Goal: Transaction & Acquisition: Purchase product/service

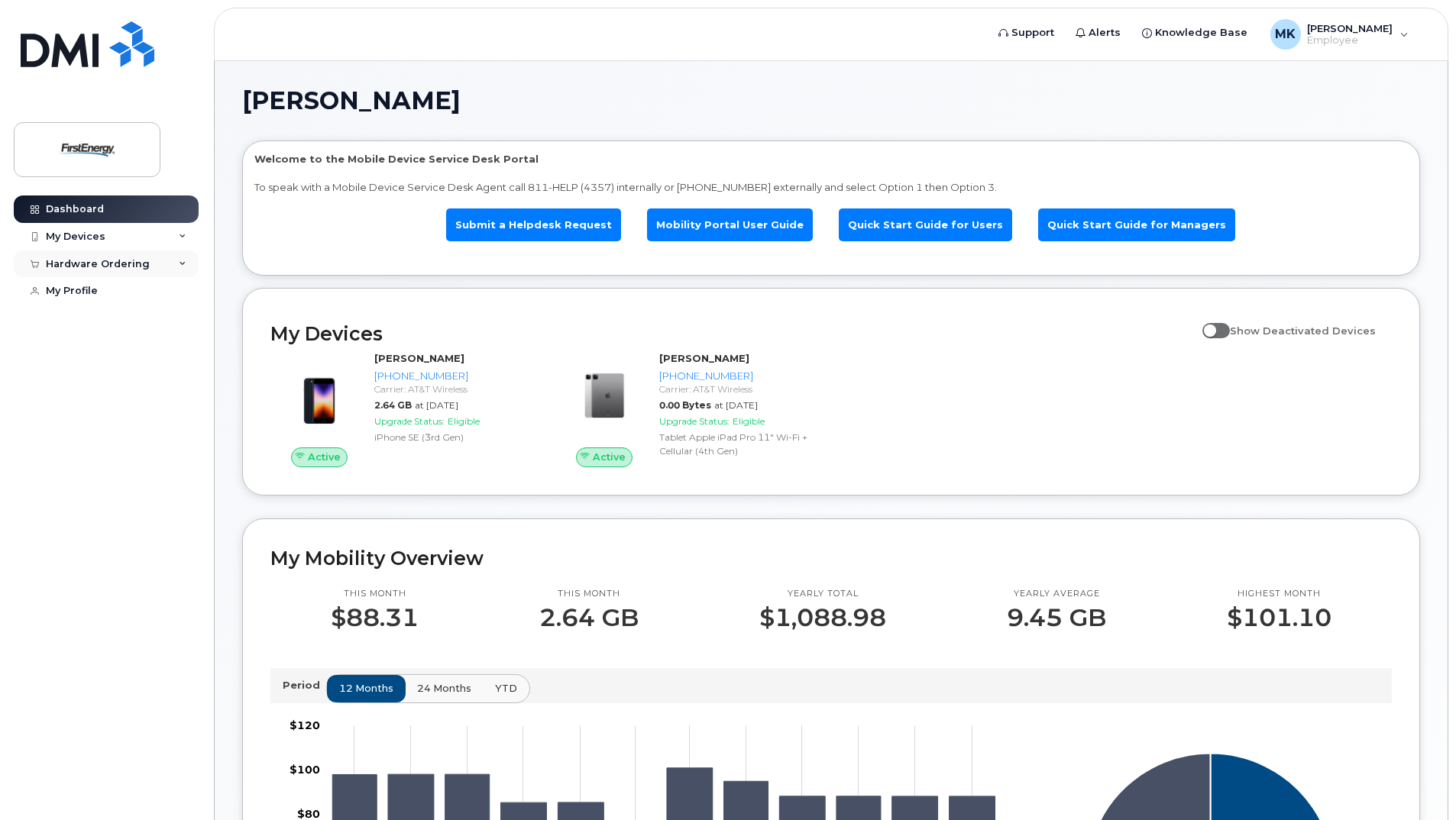
click at [176, 270] on div "Hardware Ordering" at bounding box center [106, 264] width 185 height 28
click at [98, 292] on div "New Order" at bounding box center [81, 292] width 58 height 13
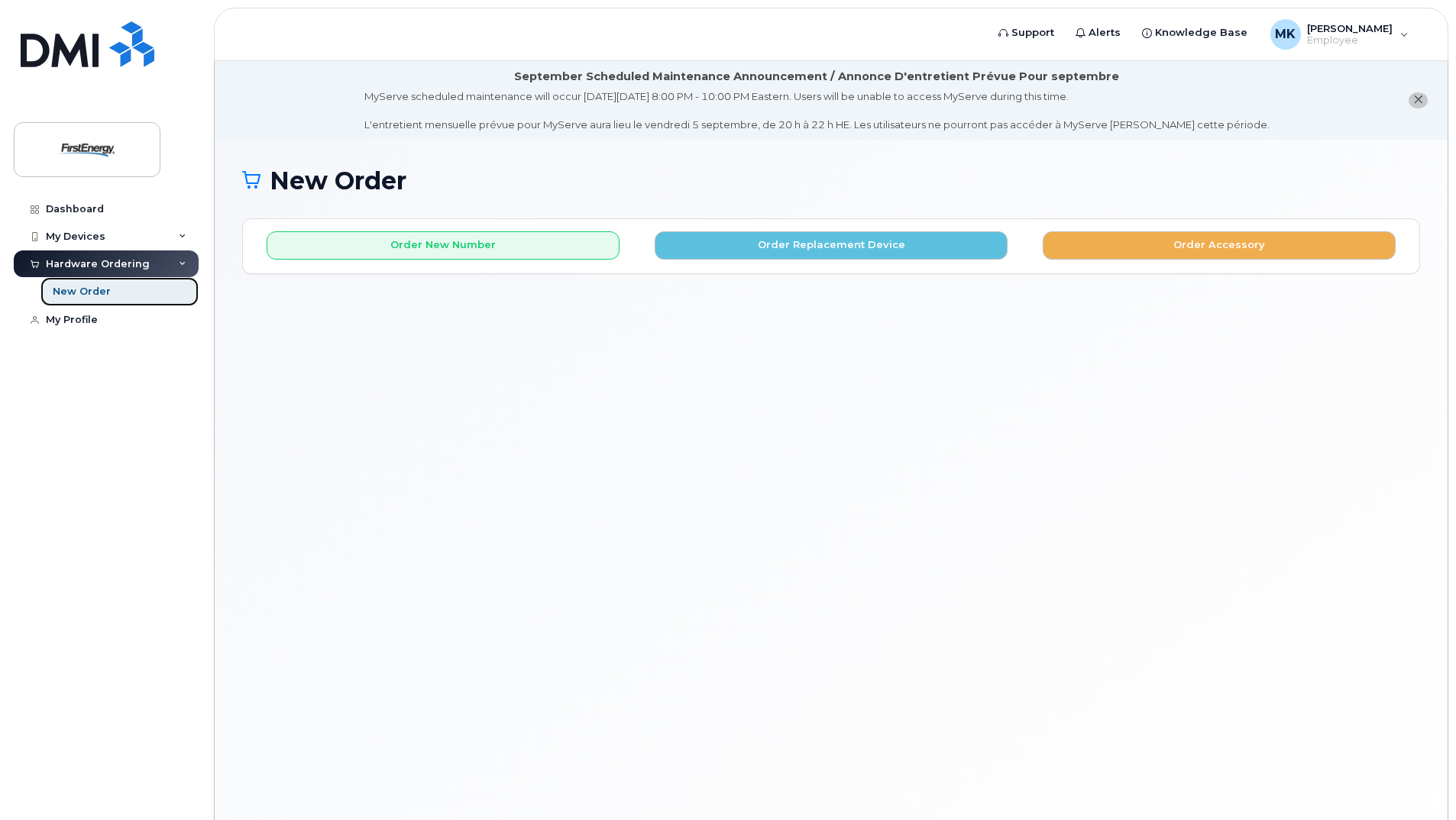
click at [101, 298] on div "New Order" at bounding box center [81, 292] width 58 height 13
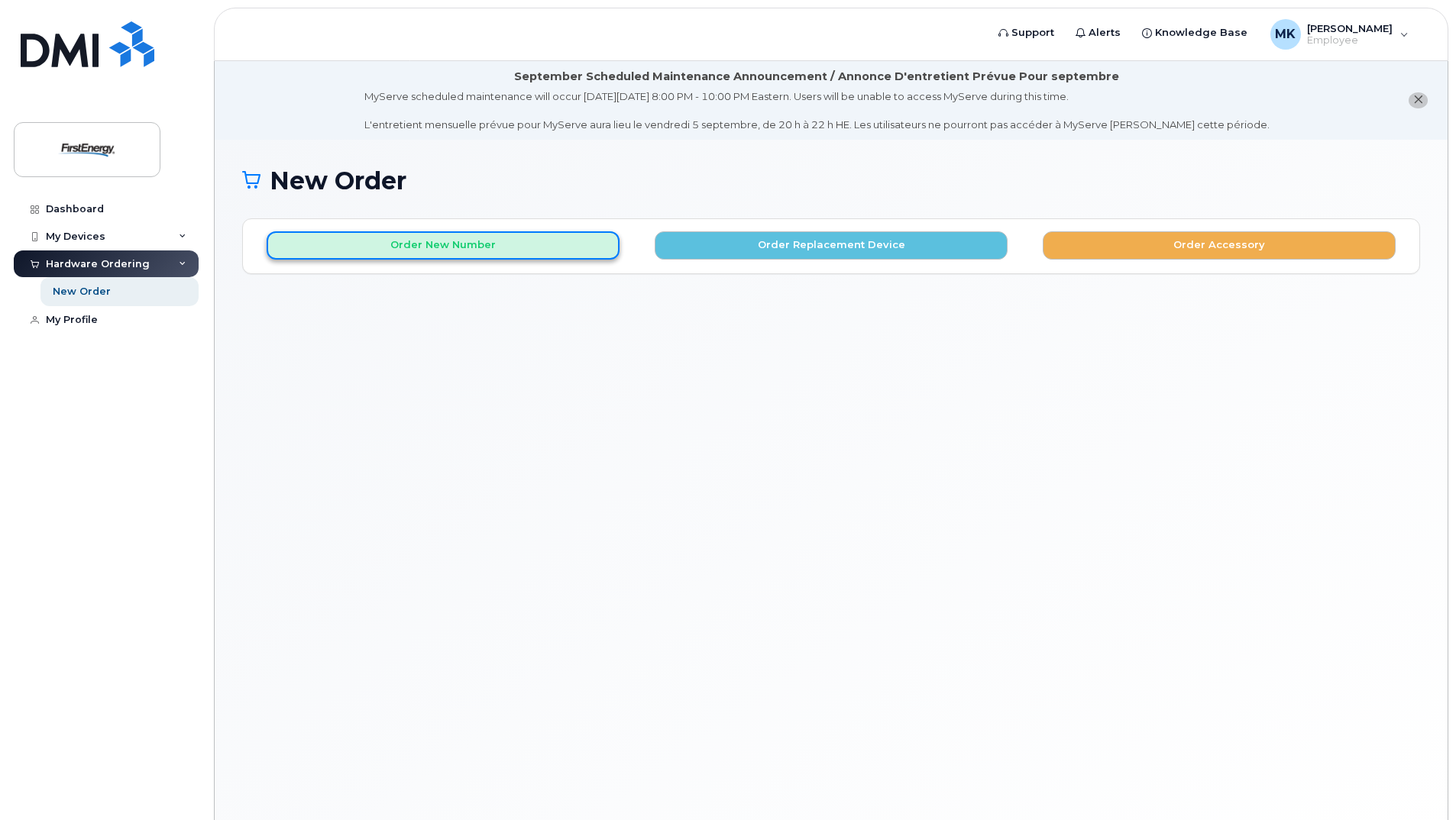
click at [501, 251] on button "Order New Number" at bounding box center [443, 246] width 353 height 29
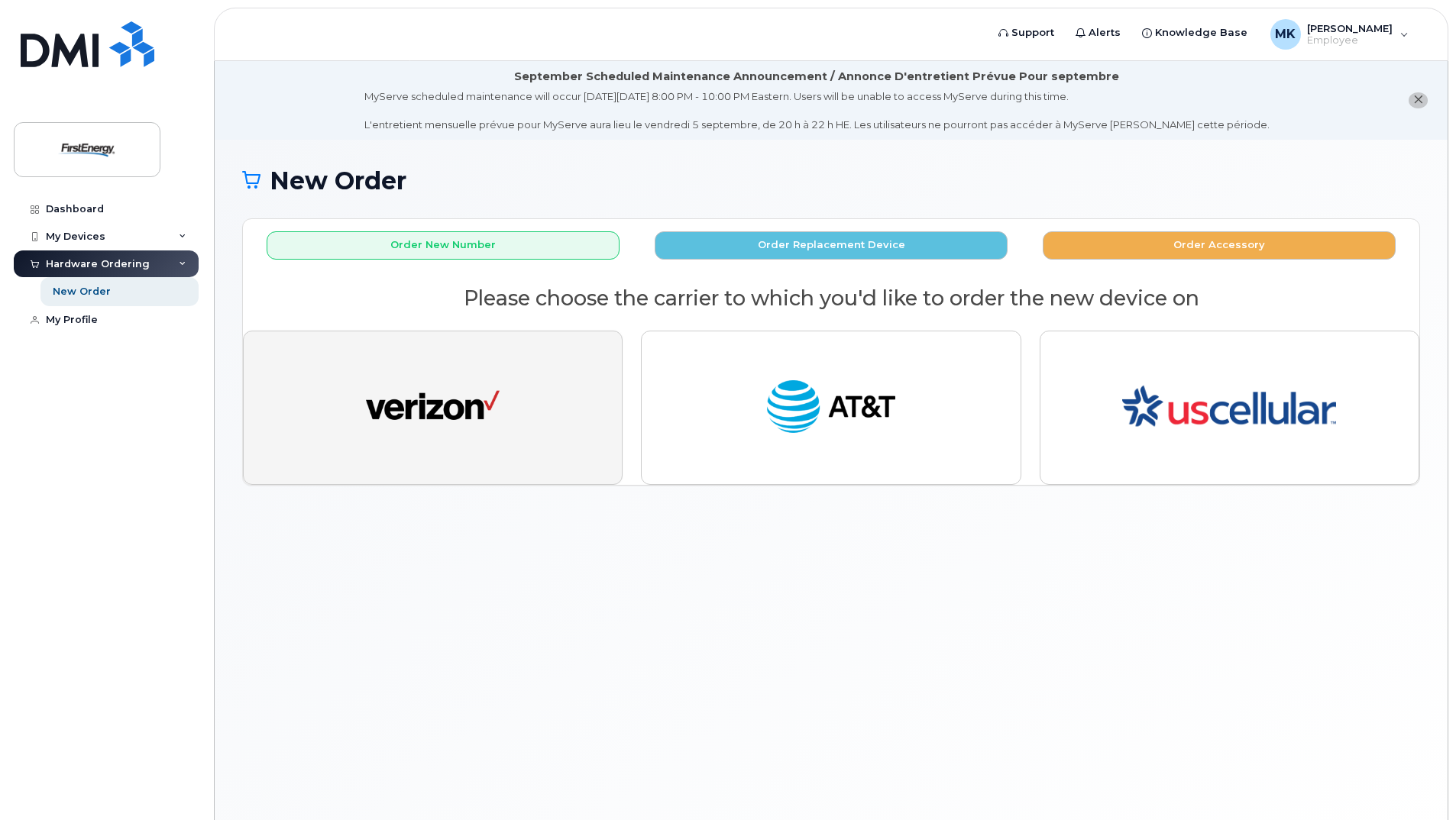
click at [489, 387] on img "button" at bounding box center [432, 408] width 133 height 69
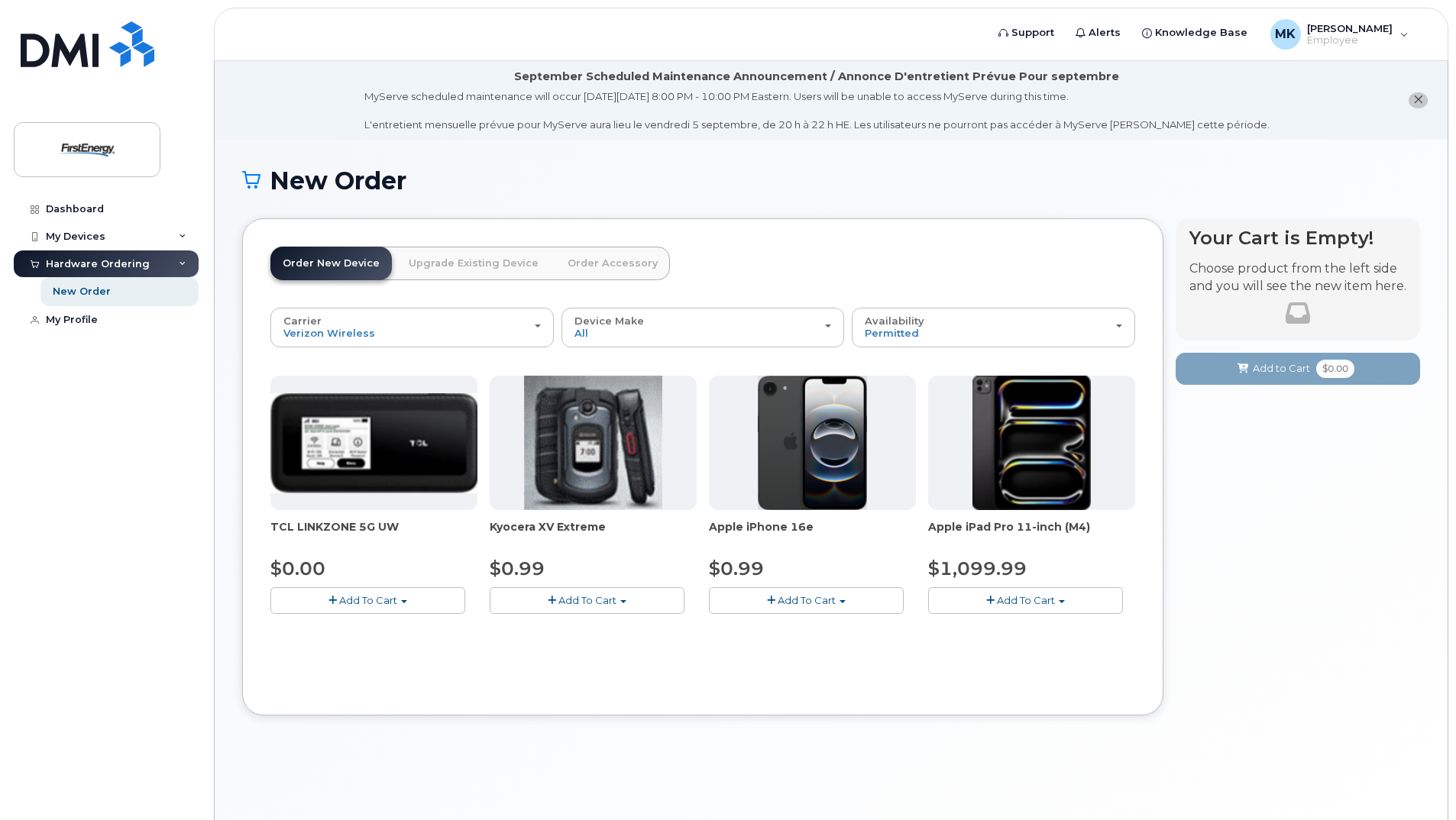
click at [404, 597] on button "Add To Cart" at bounding box center [368, 601] width 195 height 27
click at [354, 631] on link "$0.00 - 2 Year Activation" at bounding box center [351, 629] width 153 height 19
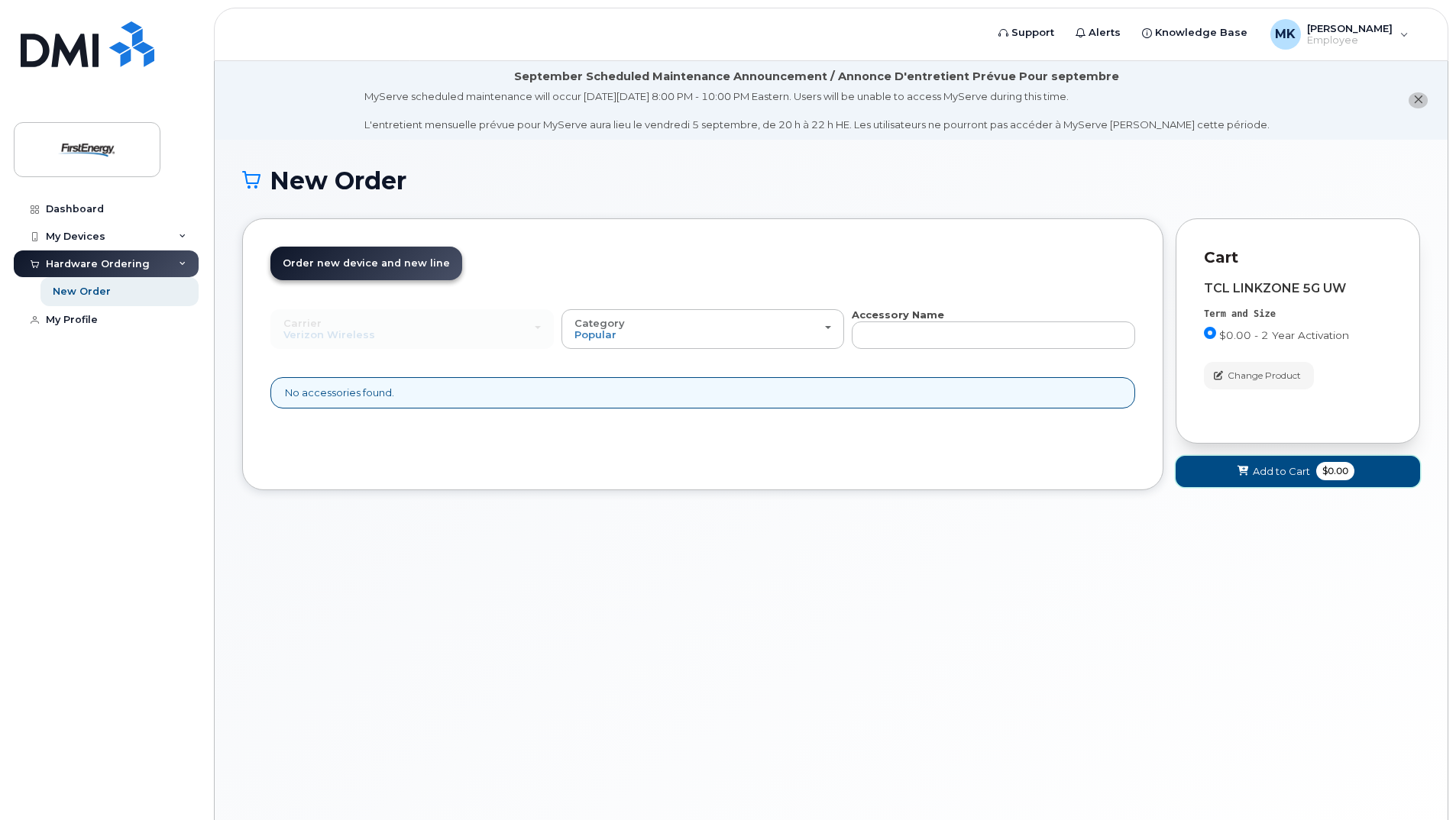
click at [1242, 464] on span at bounding box center [1243, 471] width 14 height 14
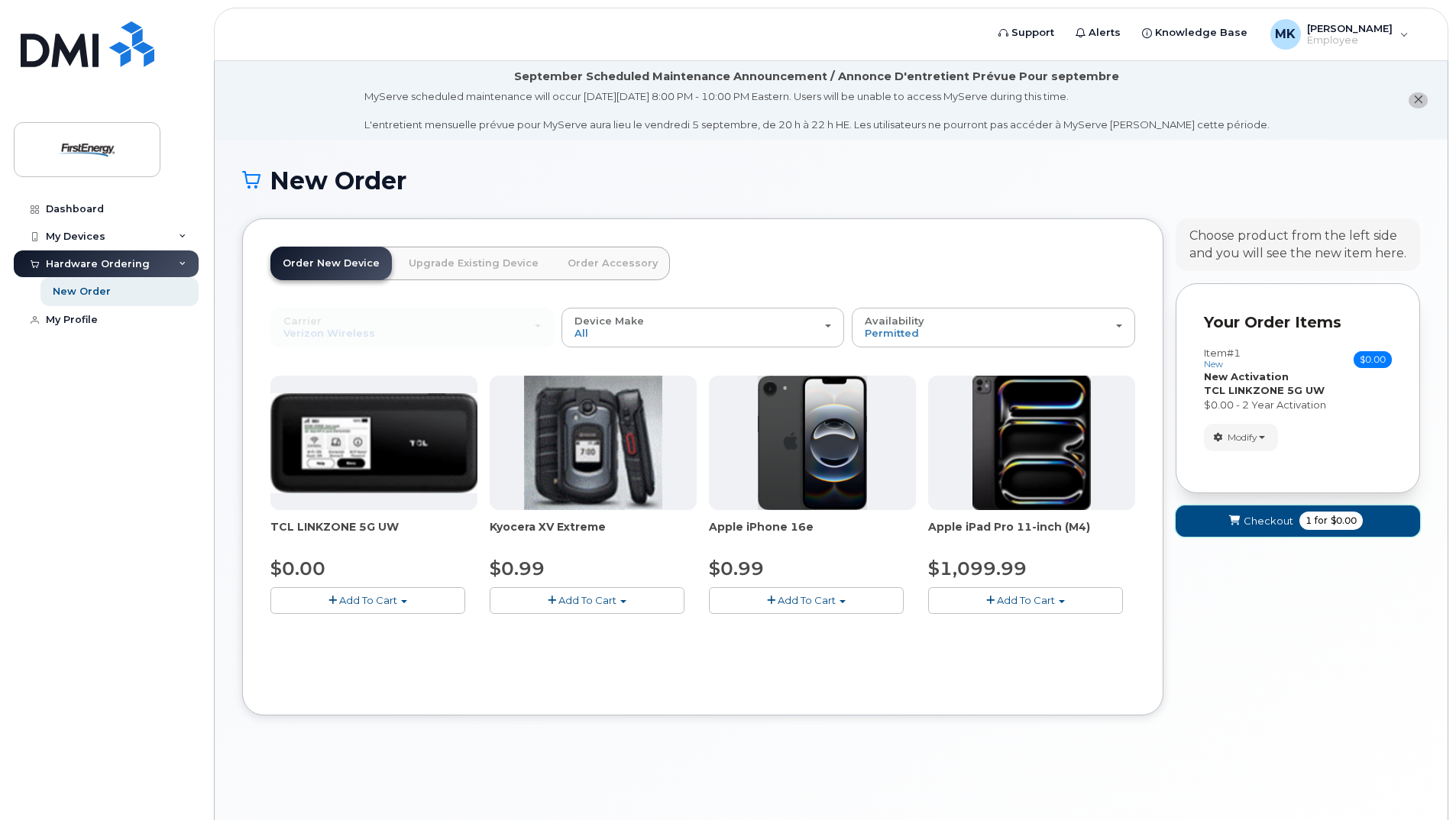
click at [1261, 520] on span "Checkout" at bounding box center [1268, 521] width 49 height 14
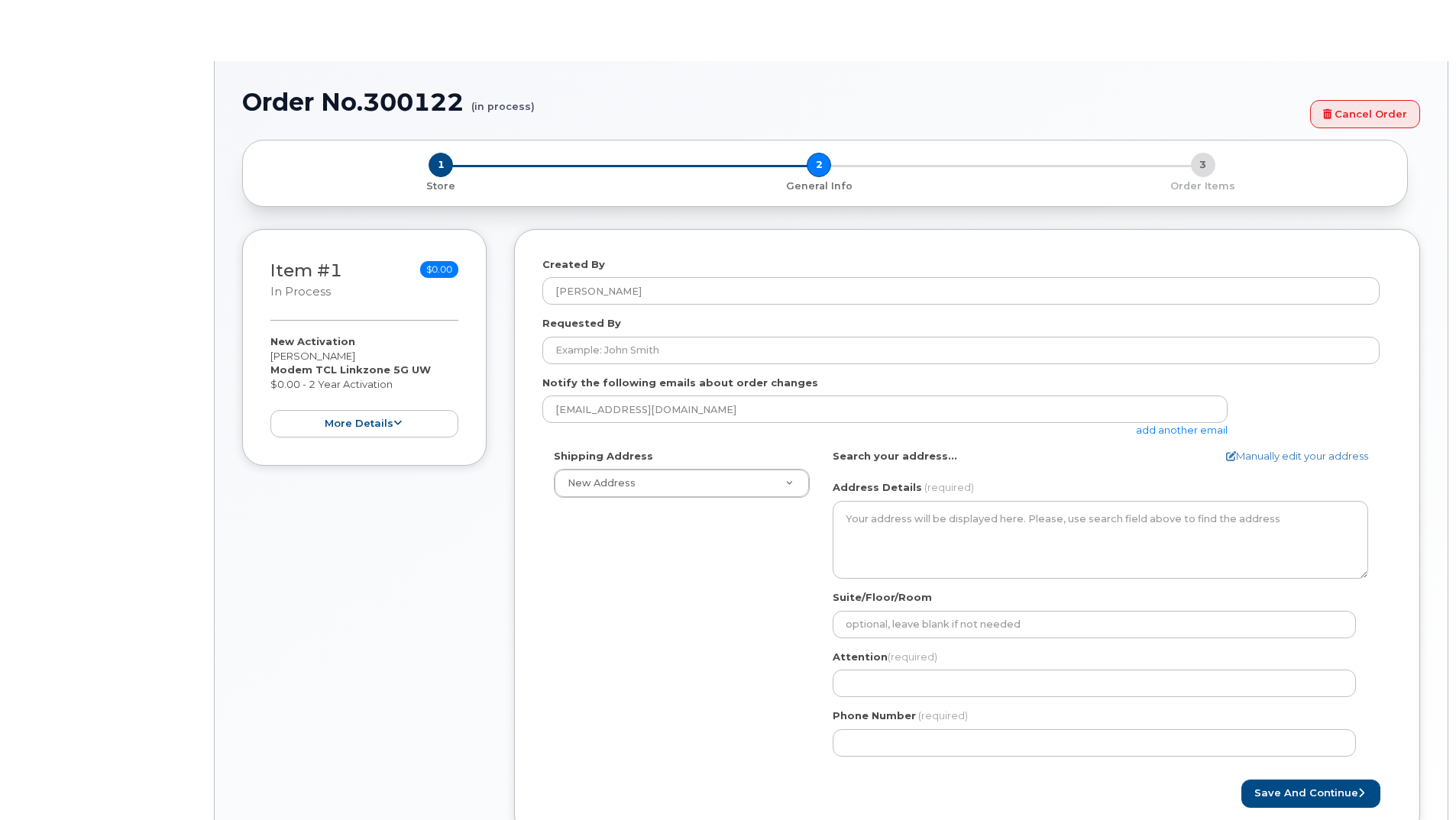
select select
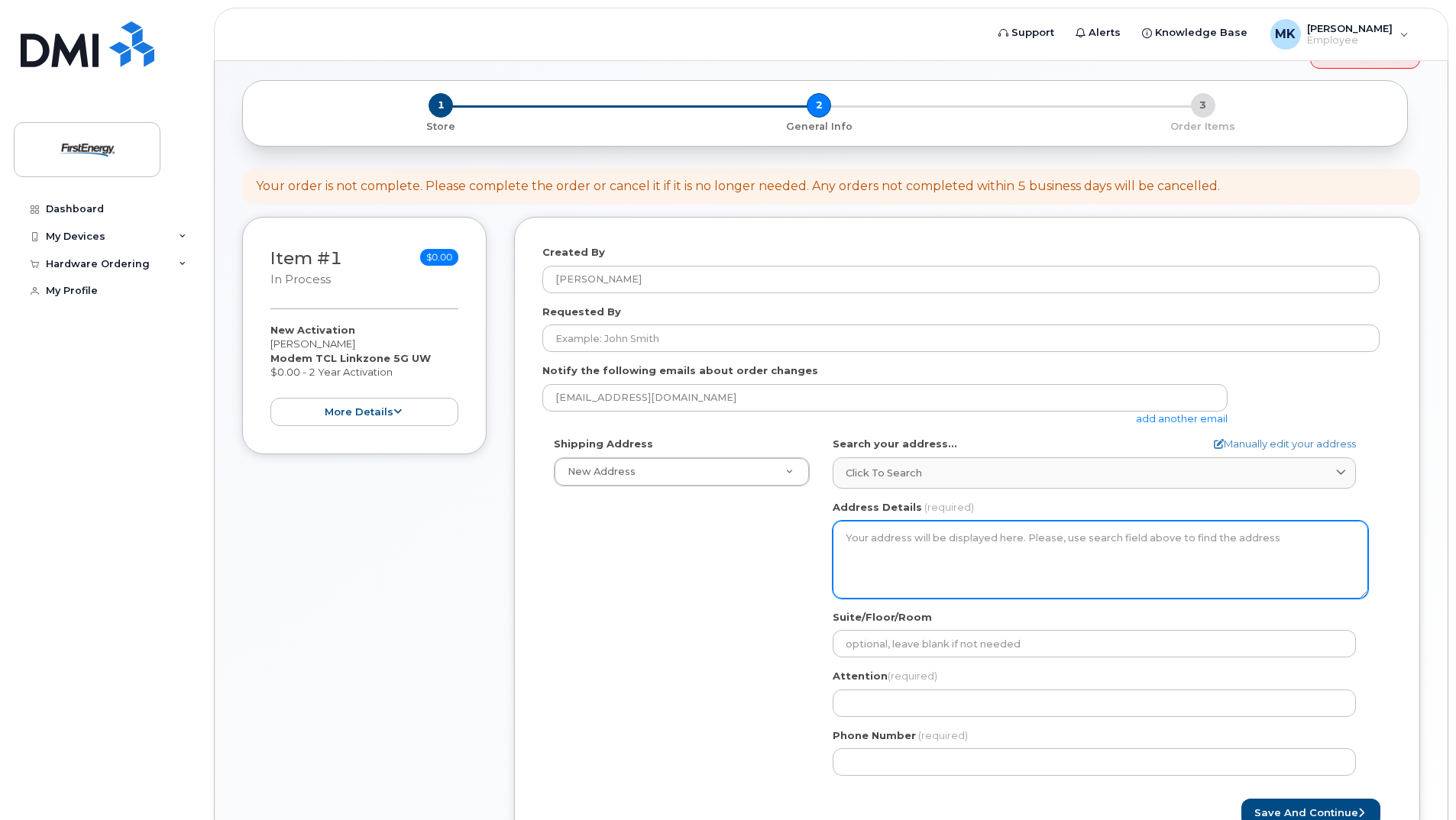
scroll to position [229, 0]
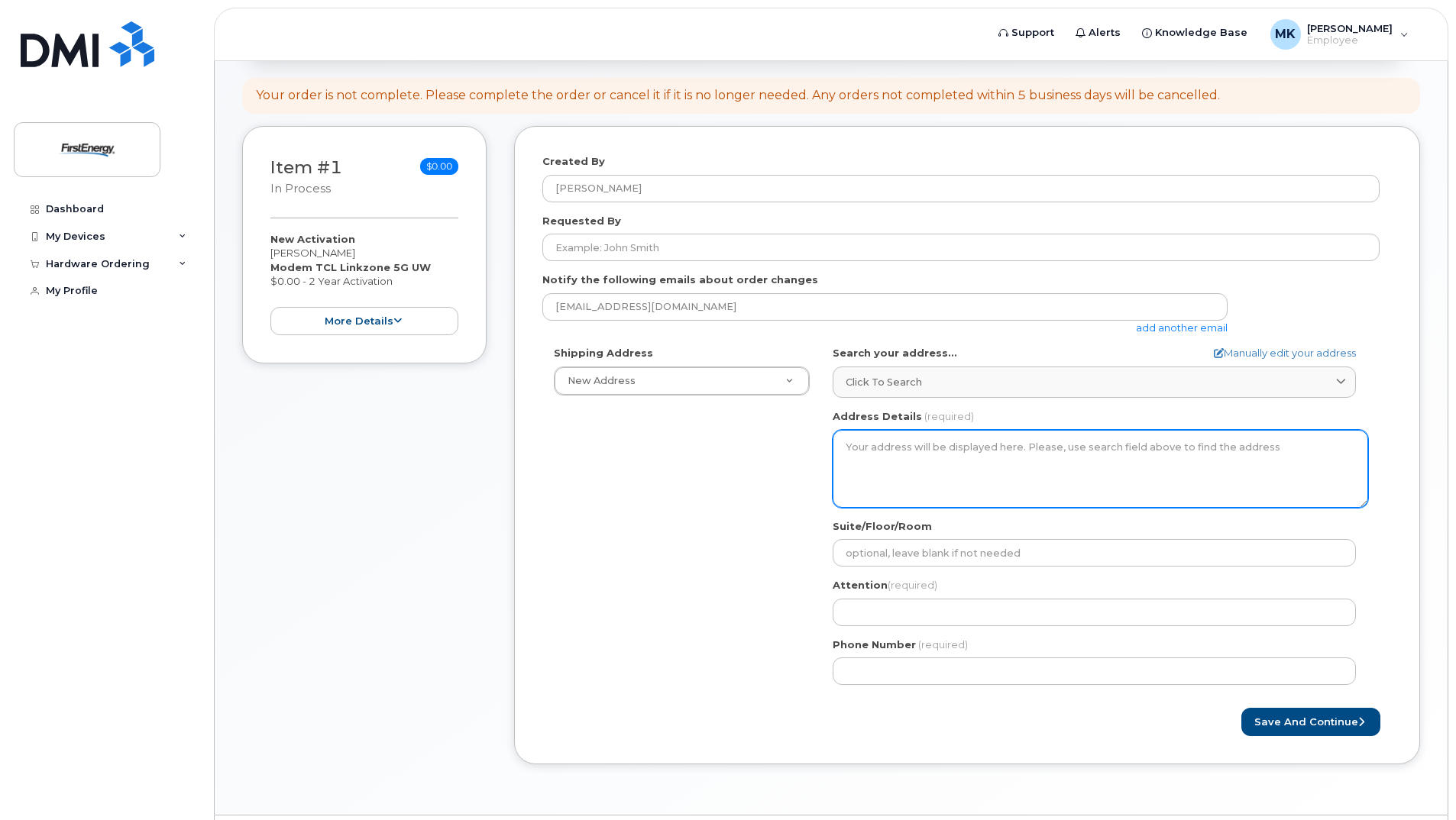
click at [1006, 439] on textarea "Address Details" at bounding box center [1100, 469] width 536 height 78
click at [989, 444] on textarea "Address Details" at bounding box center [1100, 469] width 536 height 78
click at [933, 484] on textarea "Address Details" at bounding box center [1100, 469] width 536 height 78
click at [933, 446] on textarea "Address Details" at bounding box center [1100, 469] width 536 height 78
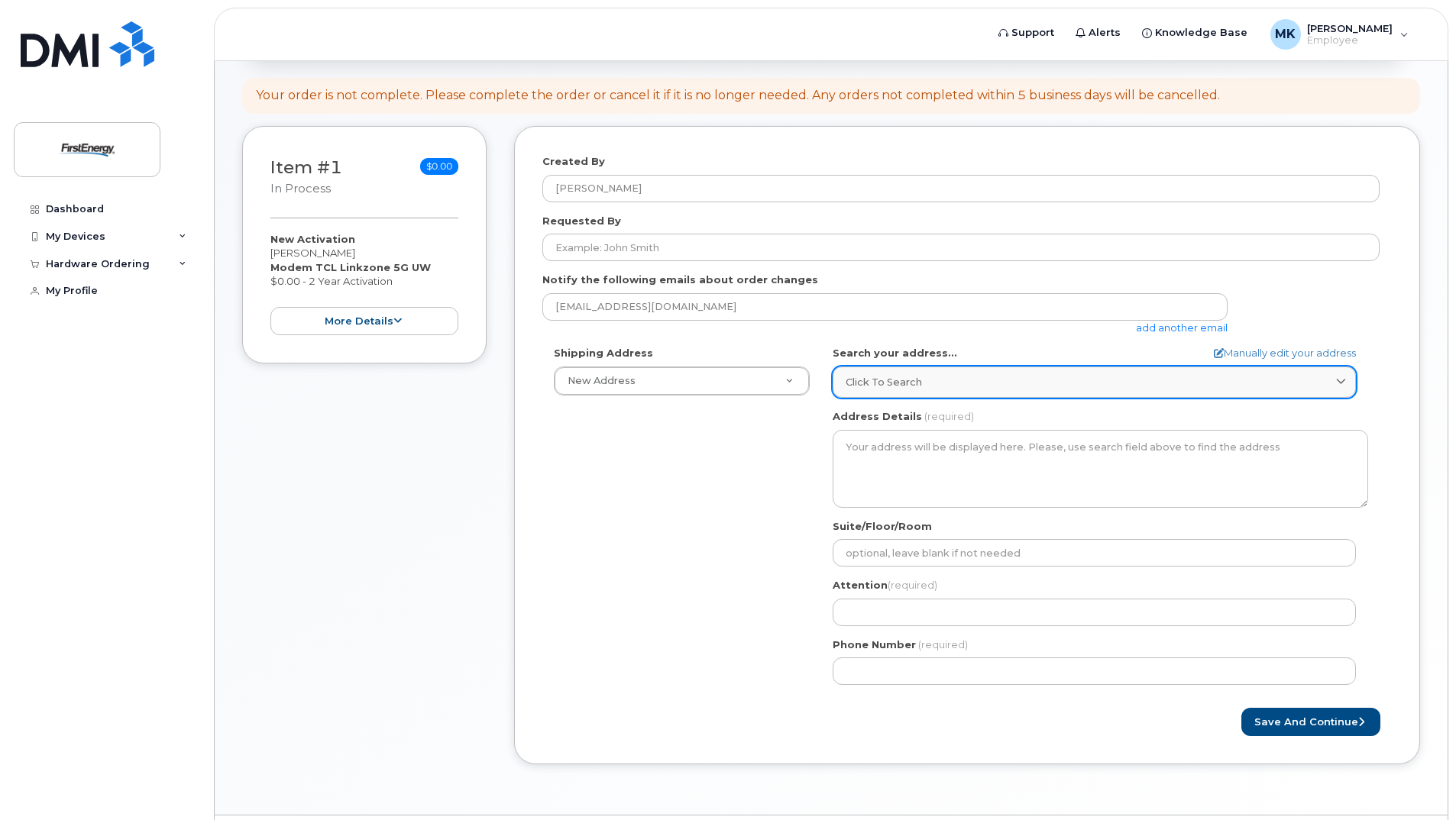
click at [970, 376] on div "Click to search" at bounding box center [1095, 381] width 497 height 14
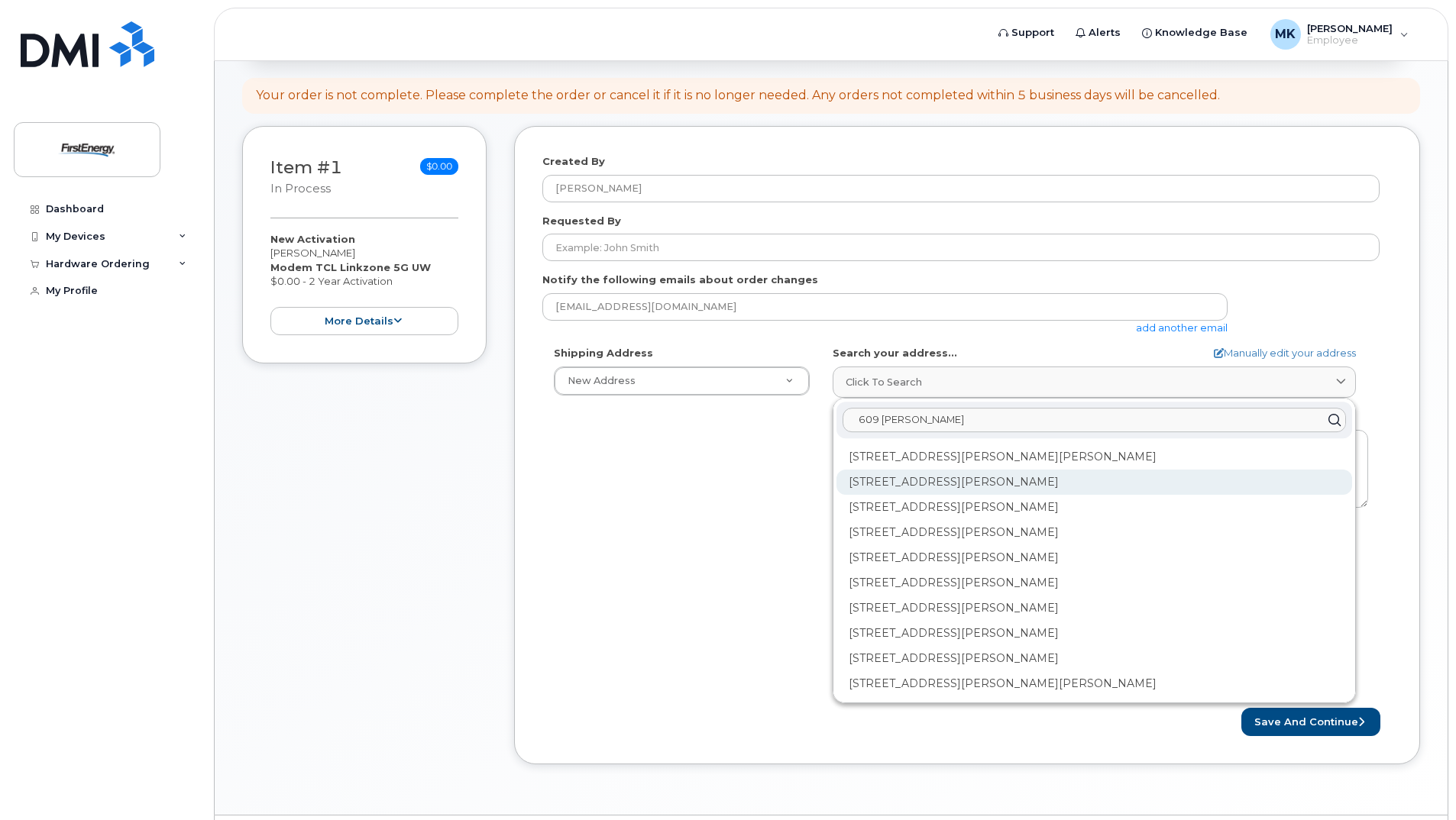
type input "609 Barker"
click at [1016, 485] on div "609 Barker Ave New Castle PA 16101-1103" at bounding box center [1095, 482] width 516 height 25
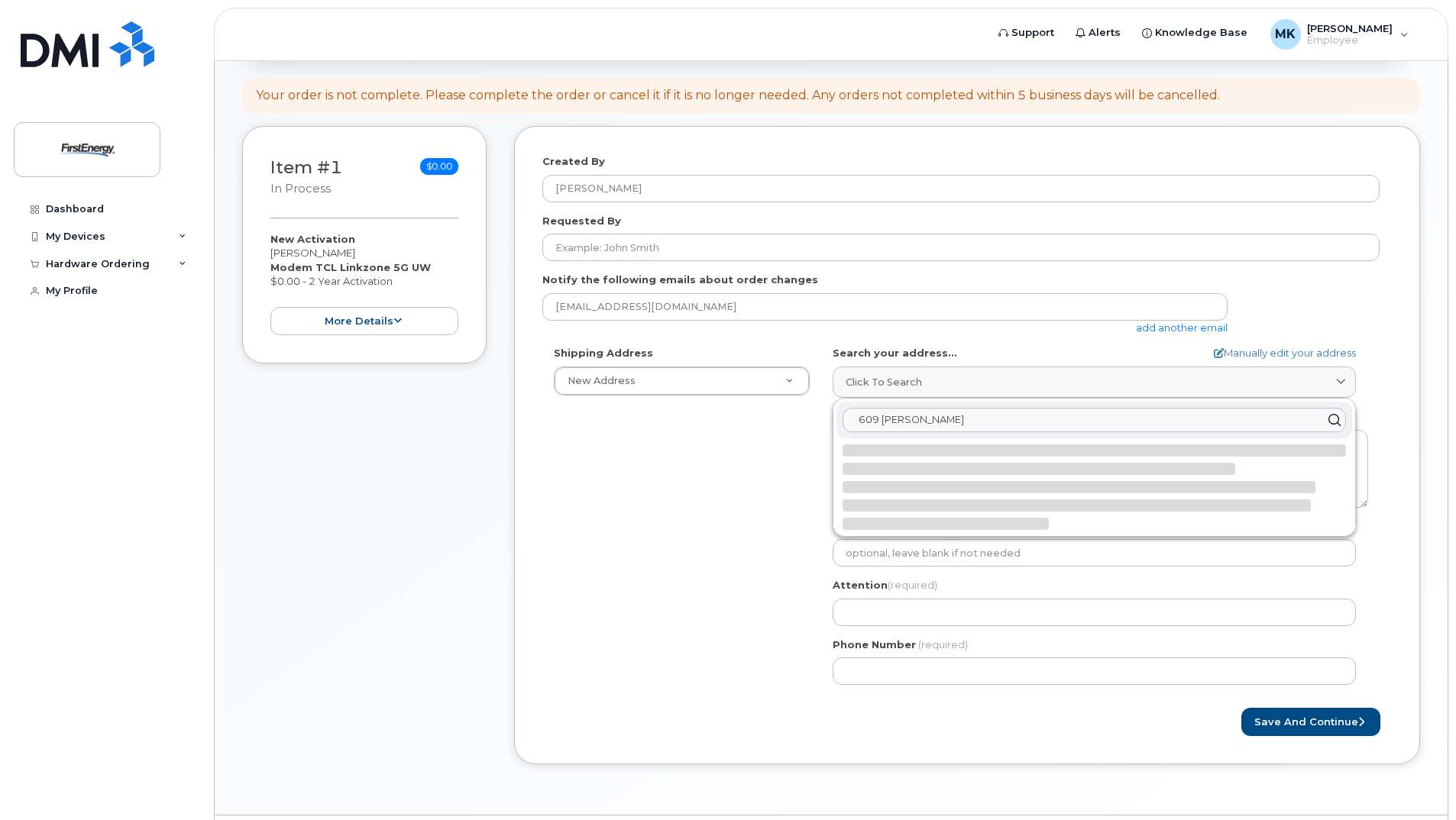
select select
type textarea "609 Barker Ave NEW CASTLE PA 16101-1103 UNITED STATES"
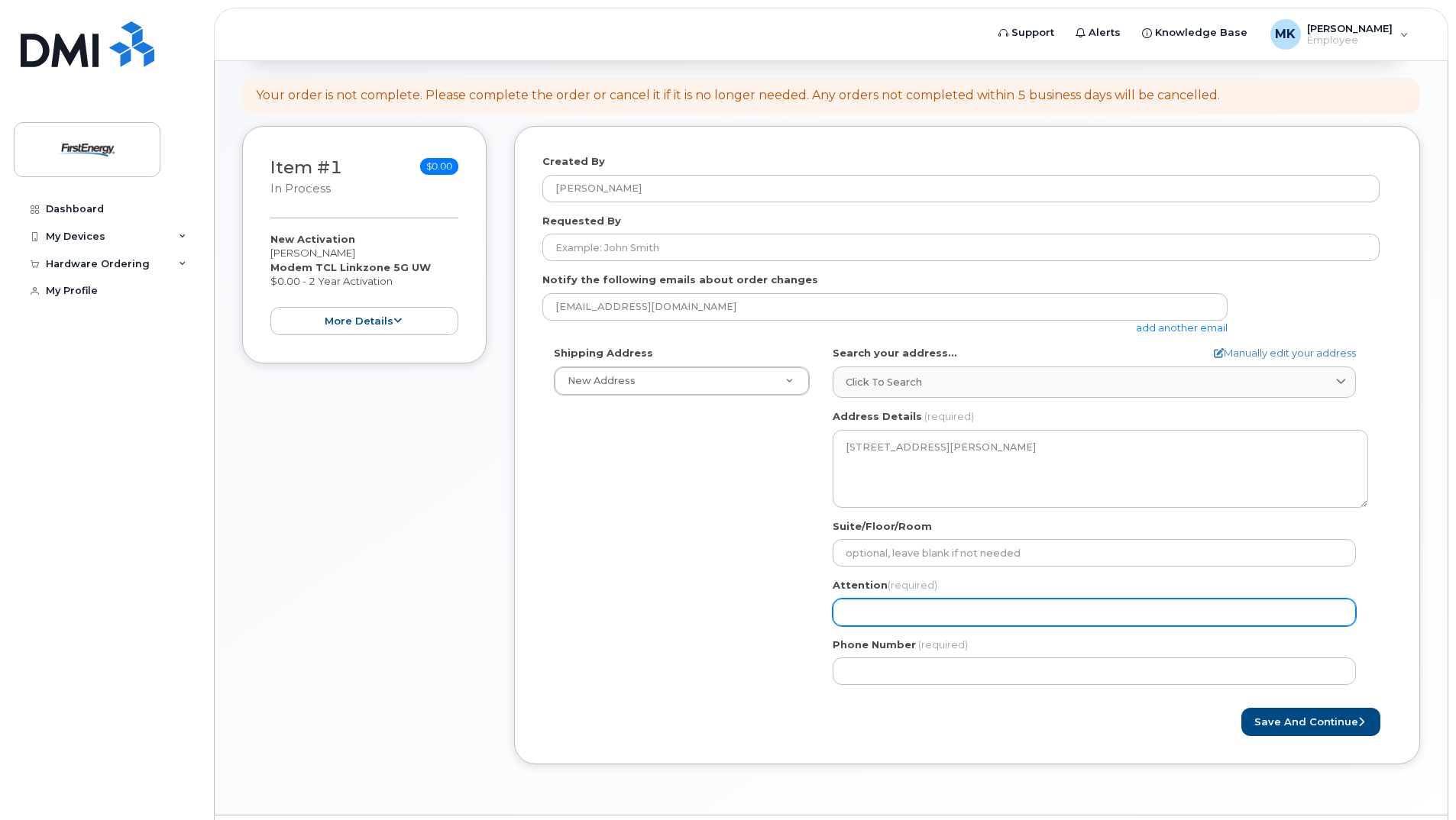
click at [1024, 606] on input "Attention (required)" at bounding box center [1095, 612] width 523 height 28
select select
type input "K"
select select
type input "Ku"
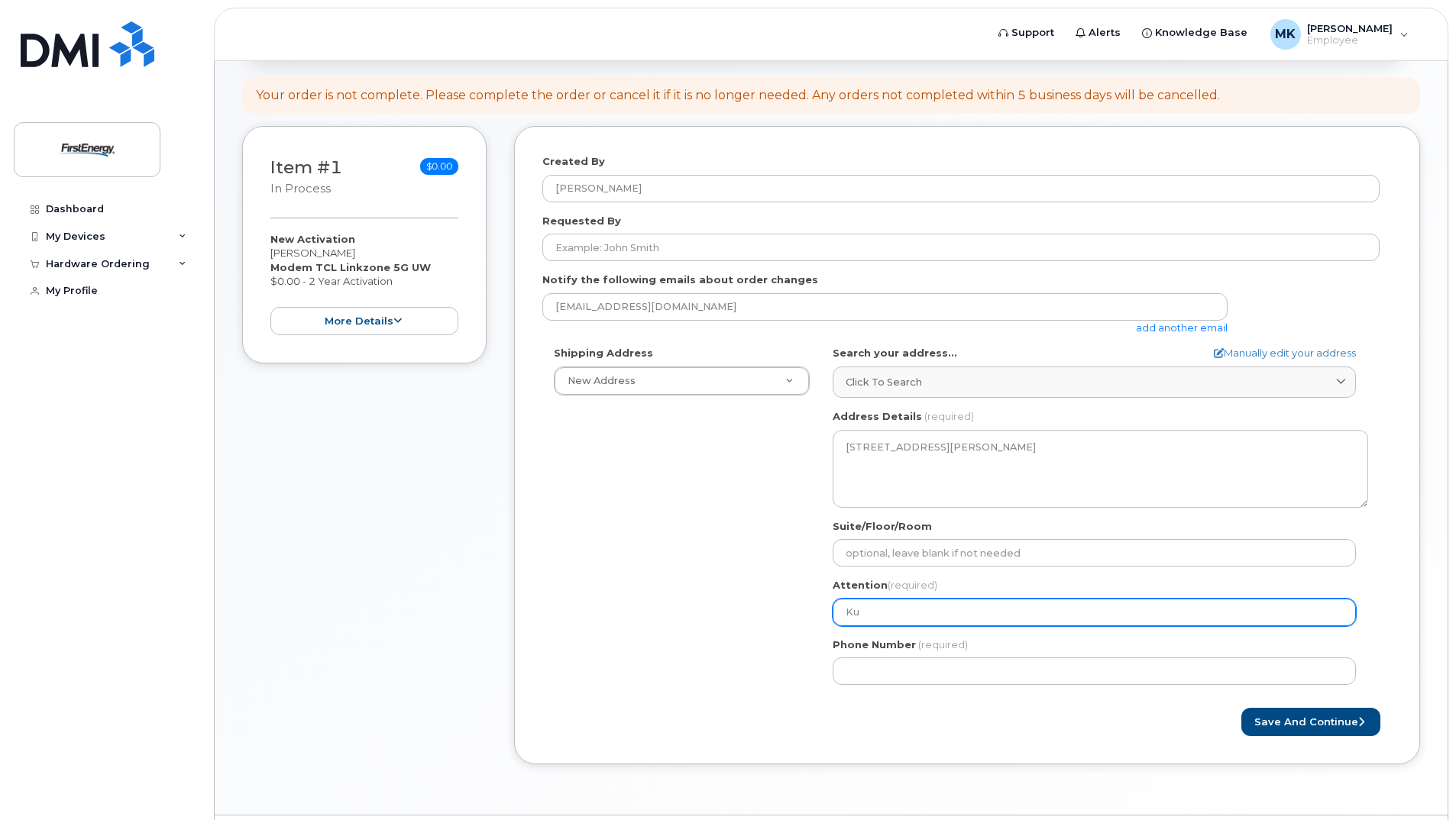
select select
type input "Kur"
select select
type input "Kurt"
select select
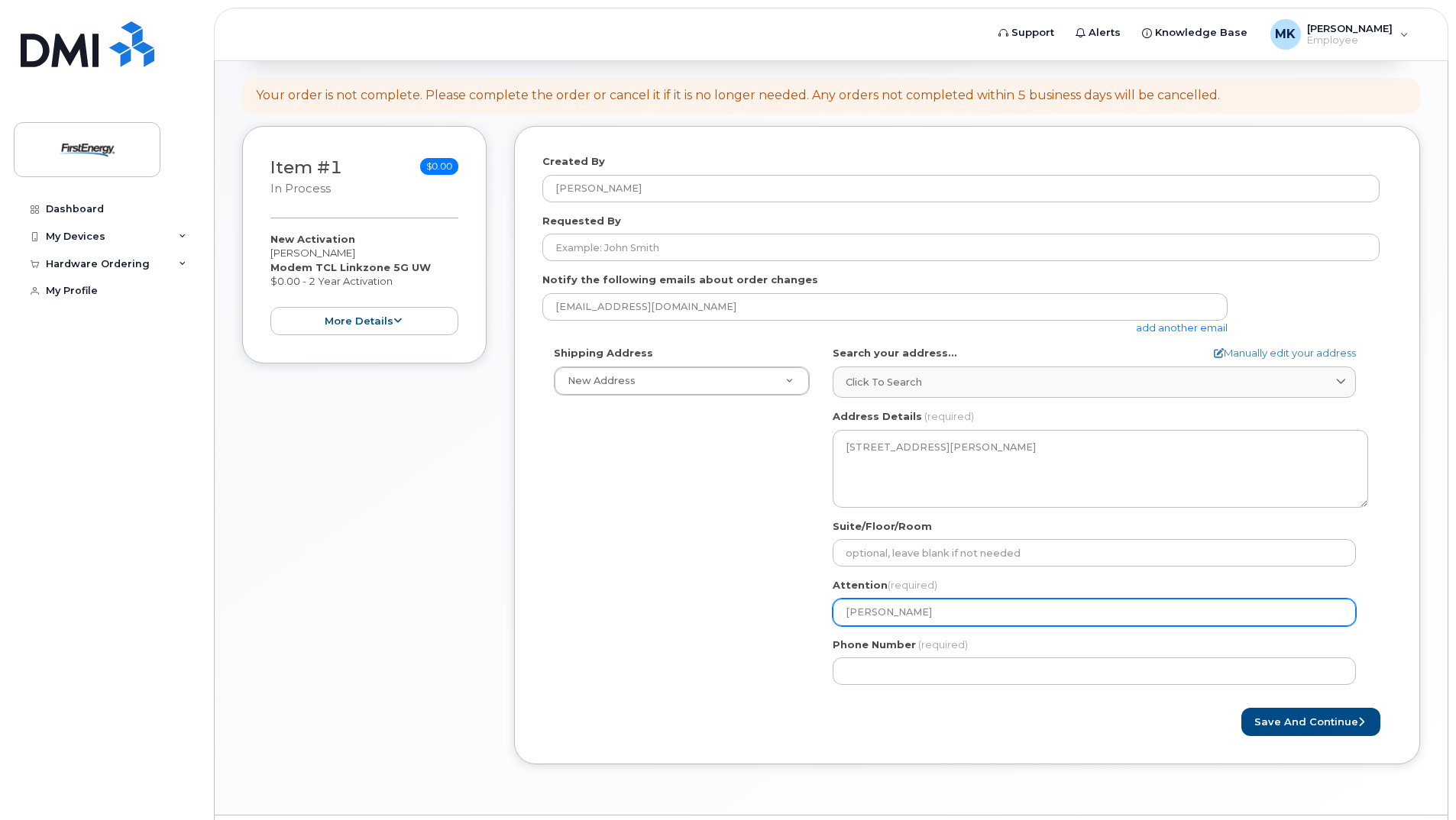
type input "Kurti"
select select
type input "Kurtis"
select select
type input "Kurtis M"
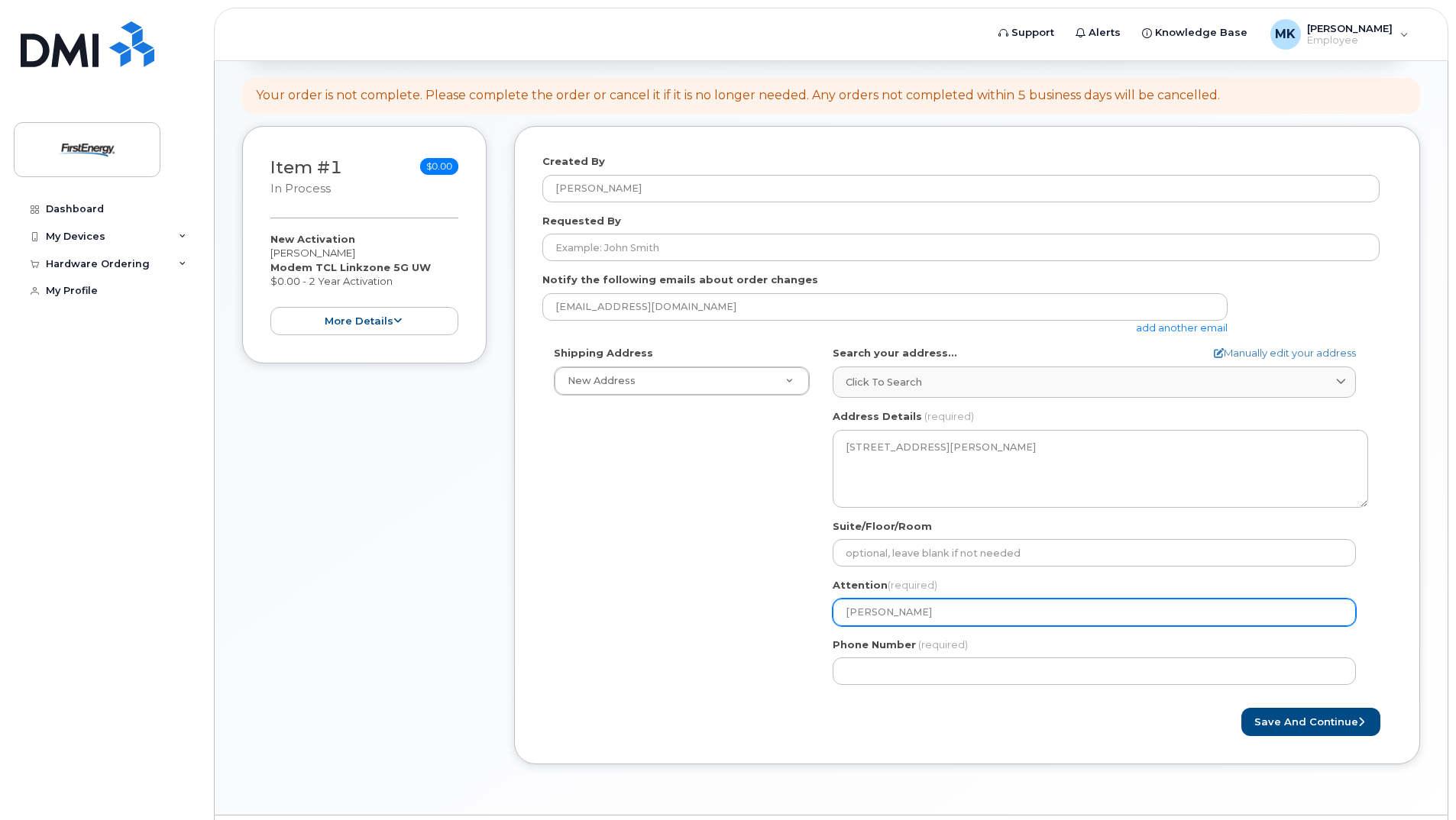
select select
type input "Kurtis Ma"
select select
type input "Kurtis Mag"
select select
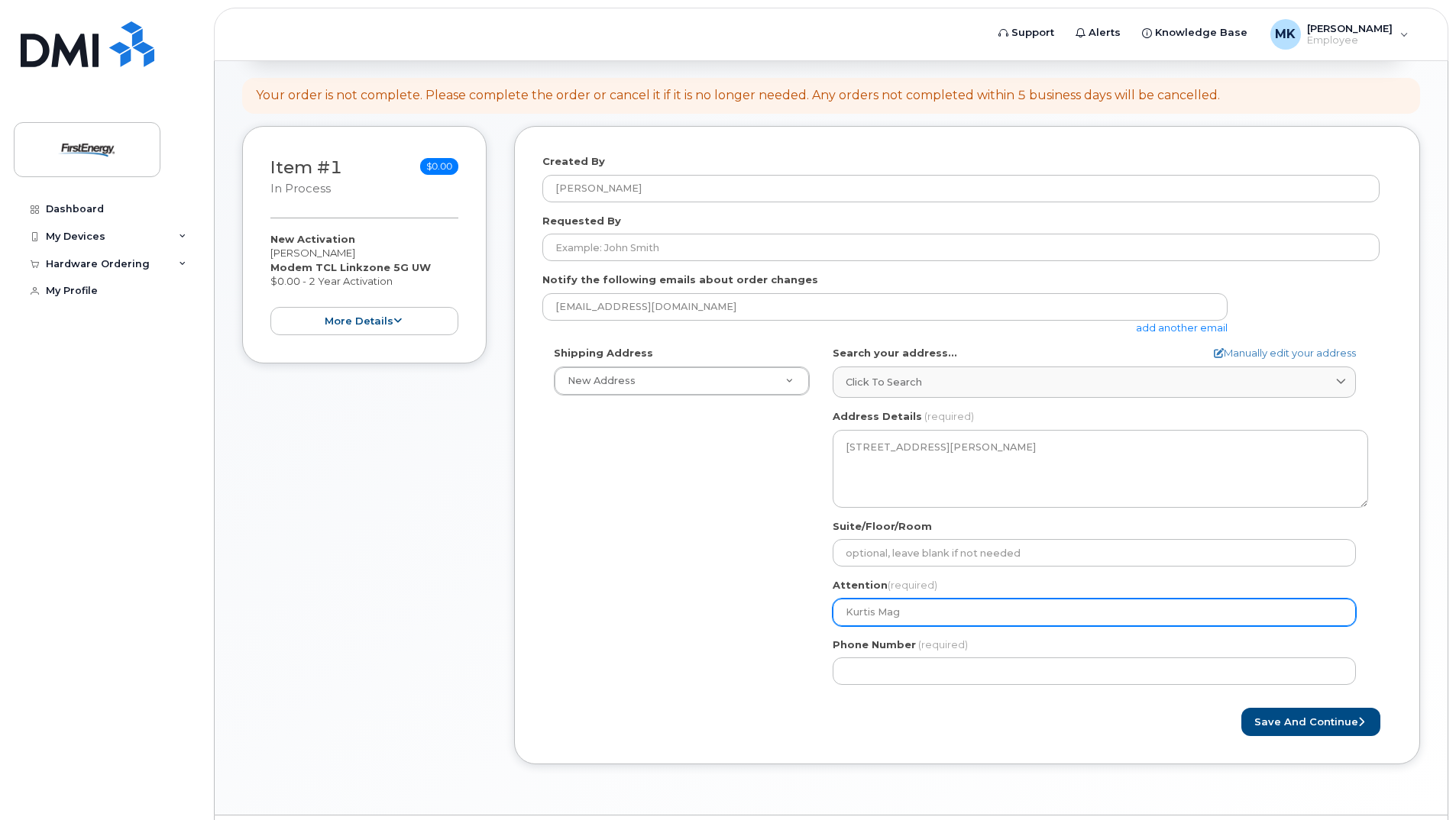
type input "Kurtis Magn"
select select
type input "Kurtis Magne"
select select
type input "Kurtis Magnel"
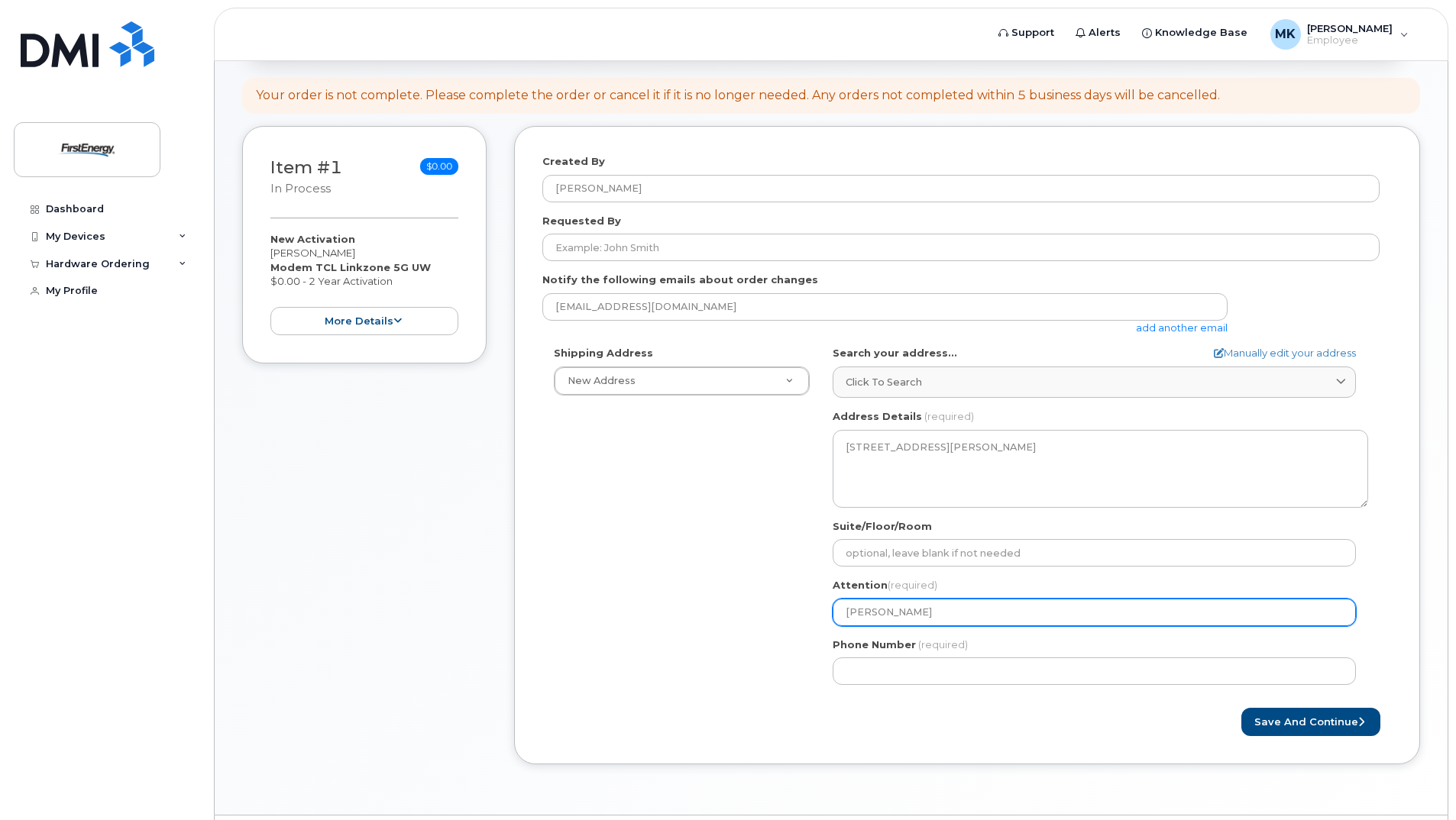
select select
type input "Kurtis Magnell"
select select
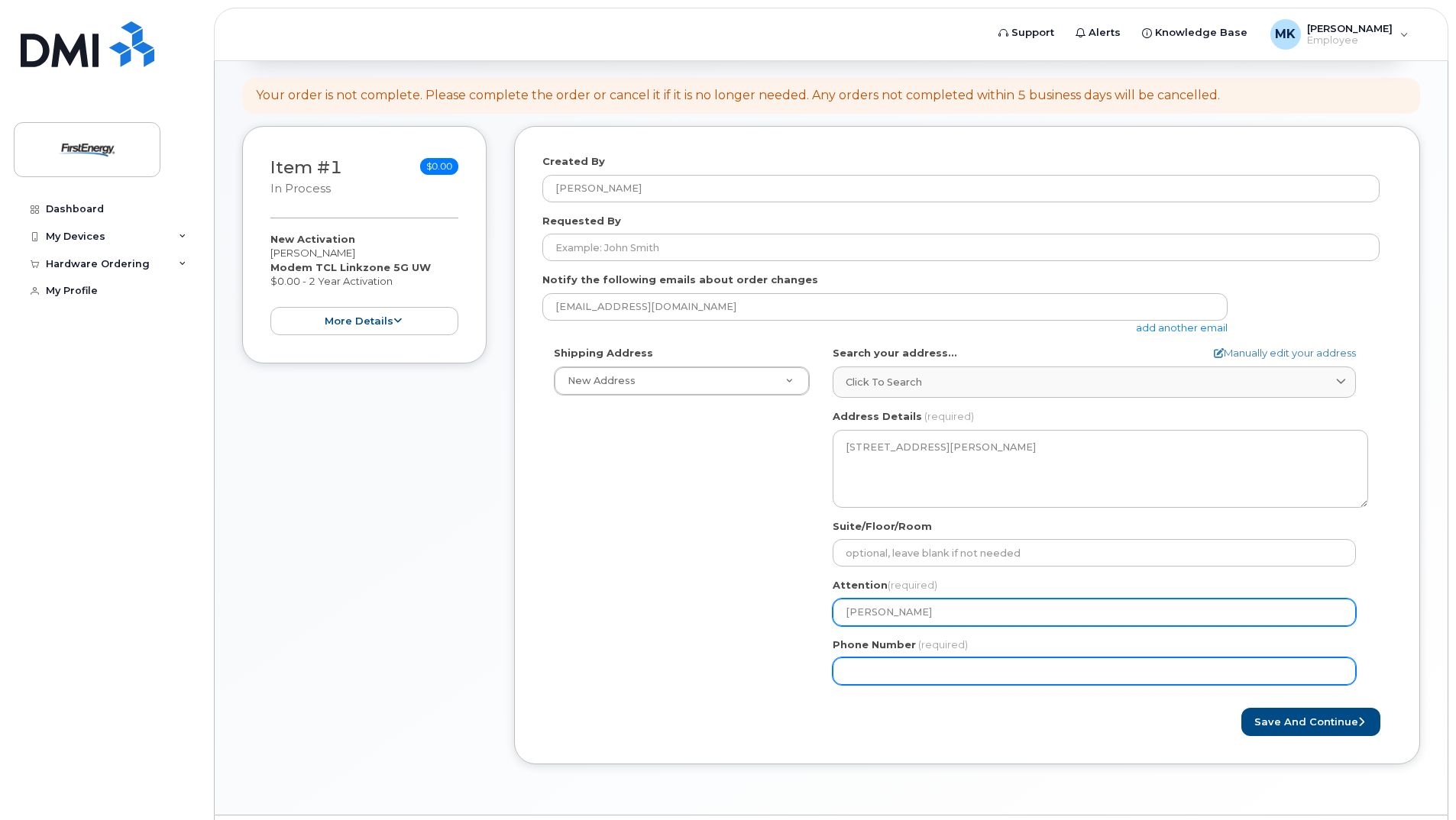
type input "Kurtis Magnello"
click at [1023, 672] on input "Phone Number" at bounding box center [1095, 671] width 523 height 28
type input "330"
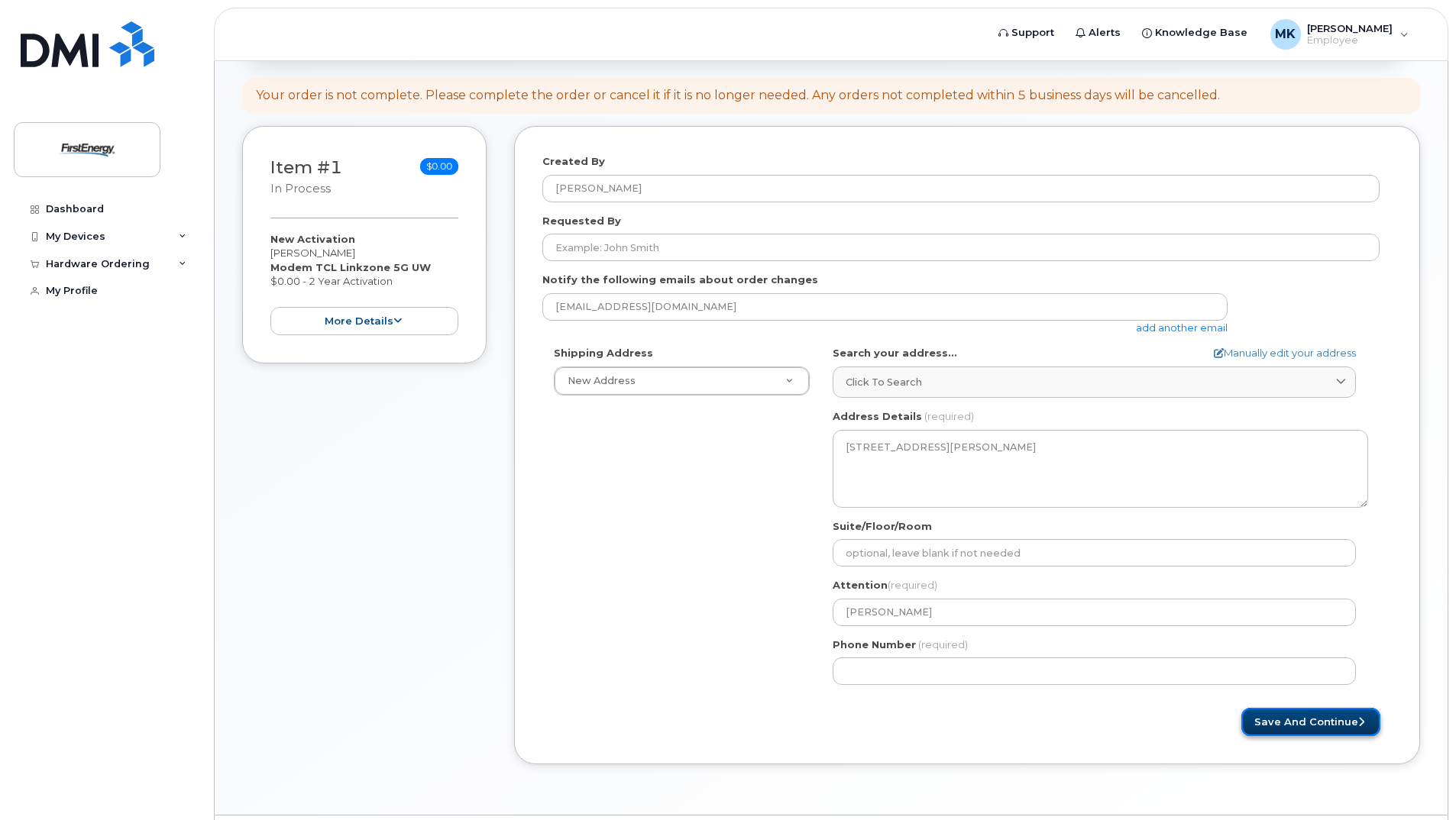
click at [1365, 729] on button "Save and Continue" at bounding box center [1311, 723] width 139 height 29
